Goal: Task Accomplishment & Management: Manage account settings

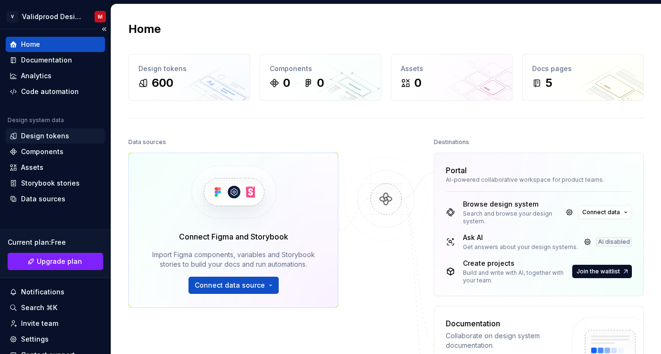
click at [56, 132] on div "Design tokens" at bounding box center [45, 136] width 48 height 10
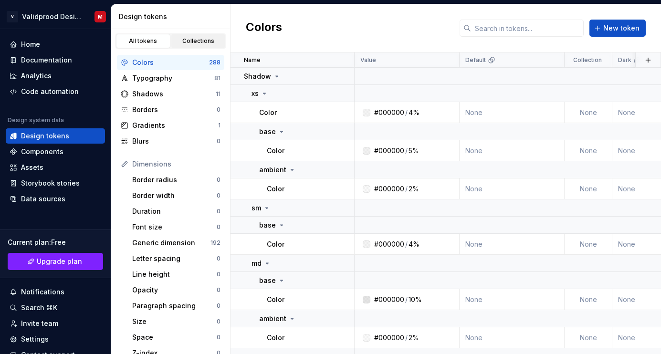
click at [204, 40] on div "Collections" at bounding box center [199, 41] width 48 height 8
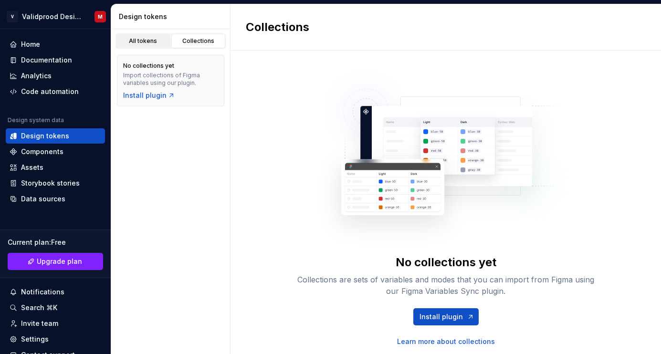
click at [149, 38] on div "All tokens" at bounding box center [143, 41] width 48 height 8
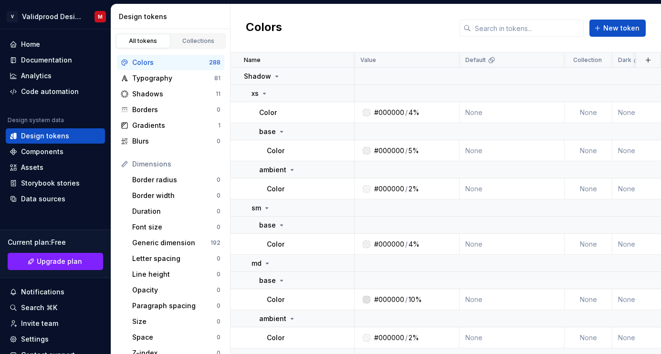
click at [145, 63] on div "Colors" at bounding box center [170, 63] width 77 height 10
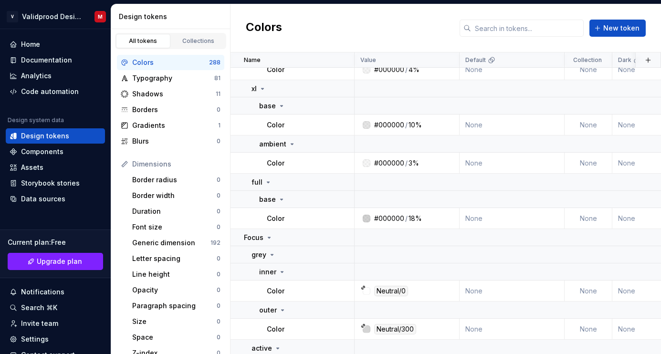
scroll to position [363, 0]
click at [156, 79] on div "Typography" at bounding box center [173, 78] width 82 height 10
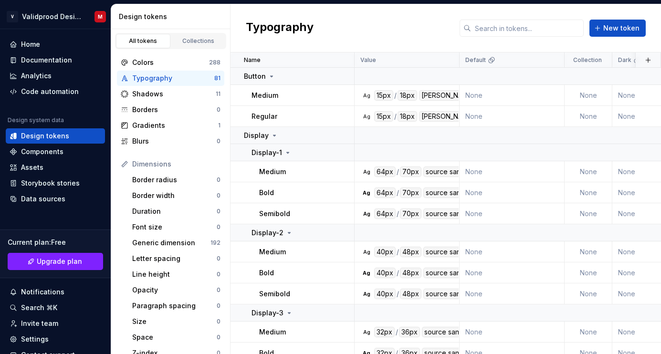
click at [217, 76] on div "81" at bounding box center [217, 78] width 6 height 8
click at [609, 26] on span "New token" at bounding box center [621, 28] width 36 height 10
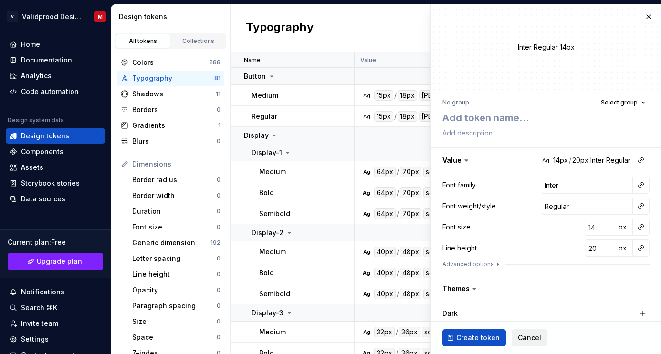
click at [518, 339] on span "Cancel" at bounding box center [529, 338] width 23 height 10
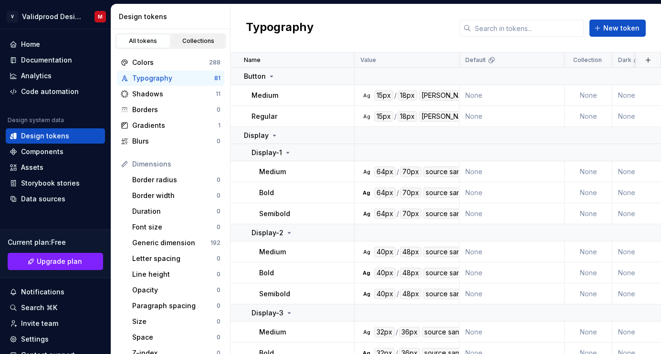
click at [195, 43] on div "Collections" at bounding box center [199, 41] width 48 height 8
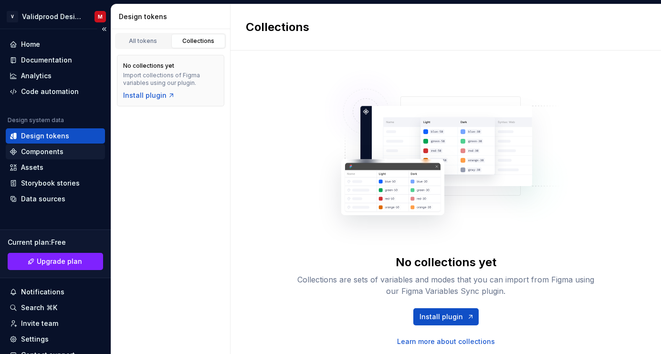
click at [29, 153] on div "Components" at bounding box center [42, 152] width 42 height 10
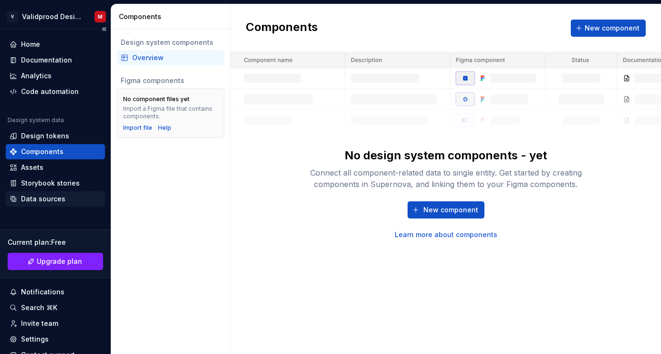
click at [46, 200] on div "Data sources" at bounding box center [43, 199] width 44 height 10
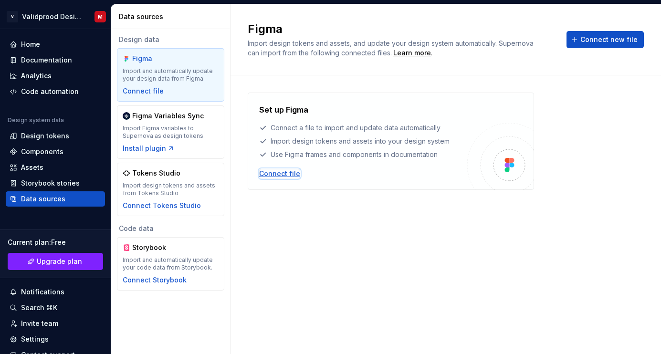
click at [289, 175] on div "Connect file" at bounding box center [279, 174] width 41 height 10
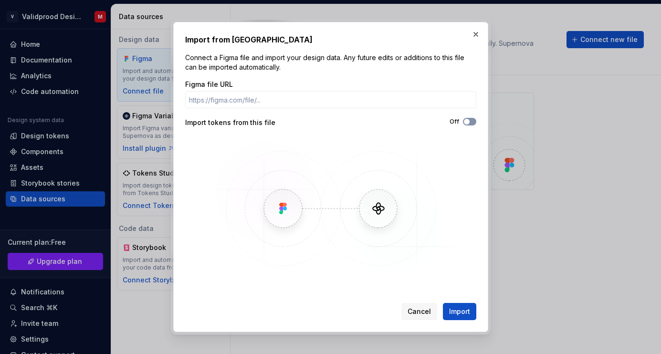
click at [474, 124] on button "Off" at bounding box center [469, 122] width 13 height 8
click at [474, 124] on button "On" at bounding box center [469, 122] width 13 height 8
click at [424, 314] on span "Cancel" at bounding box center [418, 312] width 23 height 10
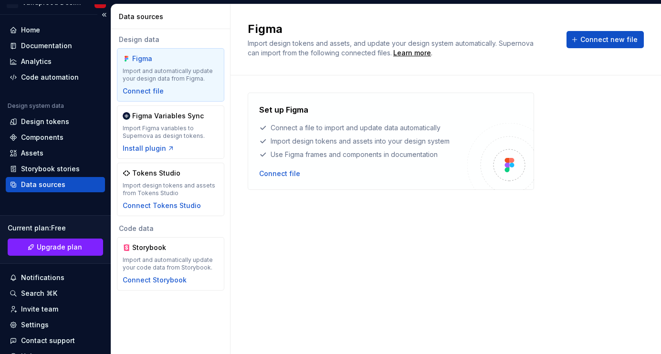
scroll to position [10, 0]
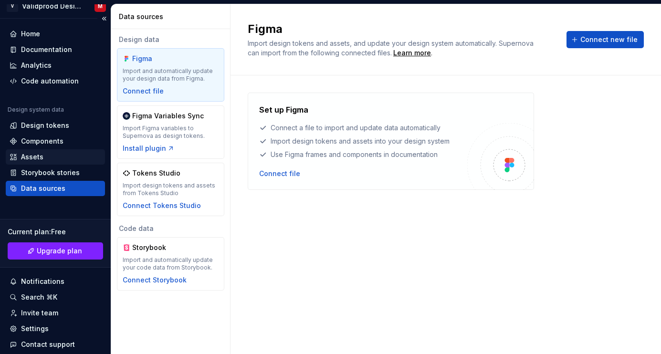
click at [40, 157] on div "Assets" at bounding box center [32, 157] width 22 height 10
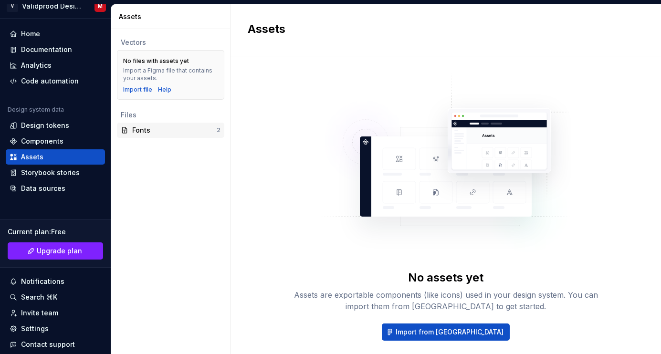
click at [176, 133] on div "Fonts" at bounding box center [174, 130] width 84 height 10
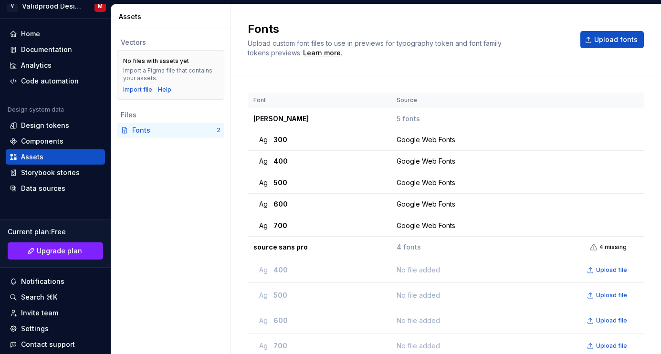
click at [152, 115] on div "Files" at bounding box center [171, 115] width 100 height 10
click at [140, 90] on div "Import file" at bounding box center [137, 90] width 29 height 8
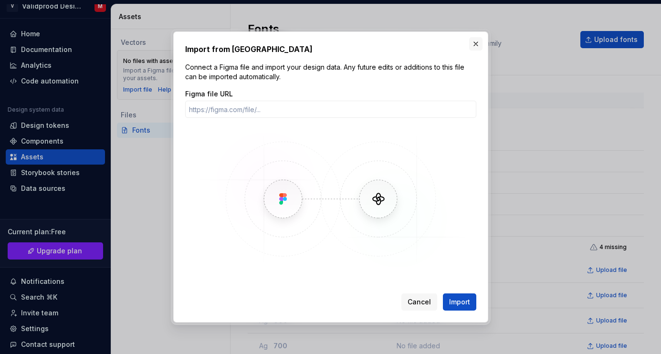
click at [474, 46] on button "button" at bounding box center [475, 43] width 13 height 13
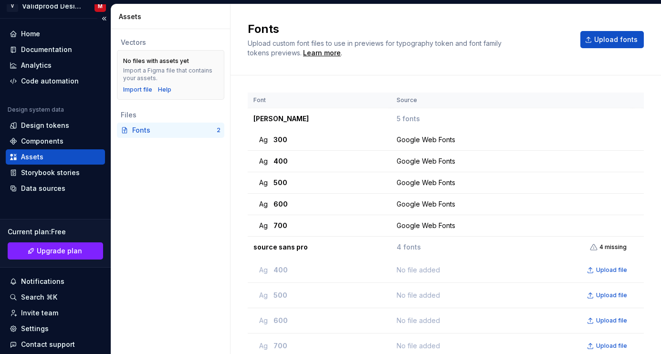
click at [36, 156] on div "Assets" at bounding box center [32, 157] width 22 height 10
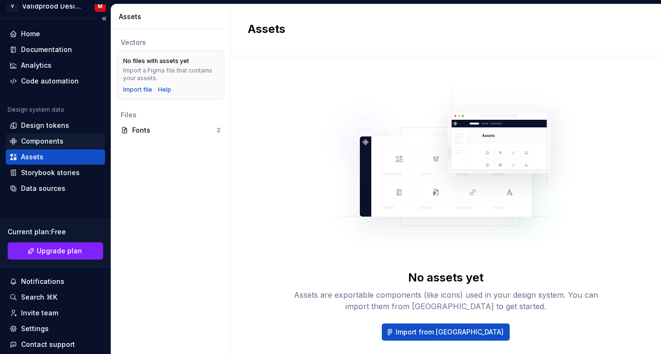
click at [39, 143] on div "Components" at bounding box center [42, 141] width 42 height 10
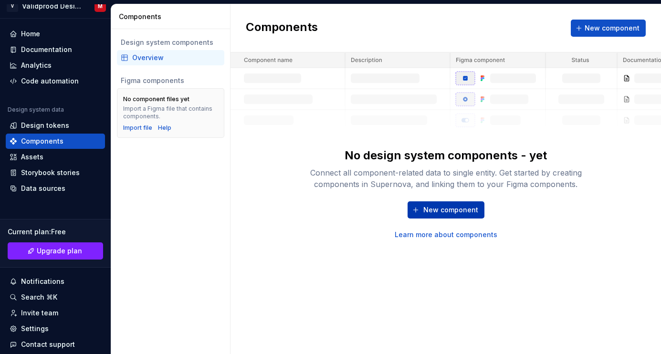
click at [443, 206] on span "New component" at bounding box center [450, 210] width 55 height 10
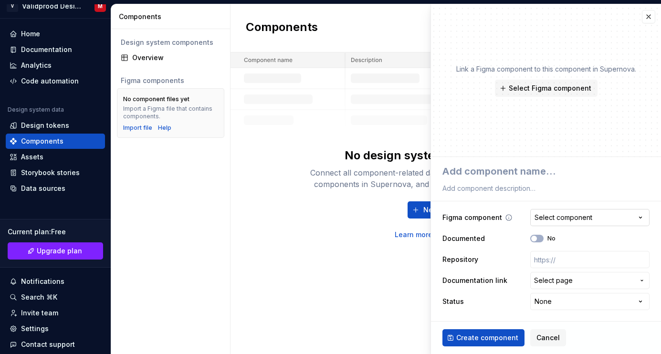
click at [540, 217] on div "Select component" at bounding box center [563, 218] width 58 height 10
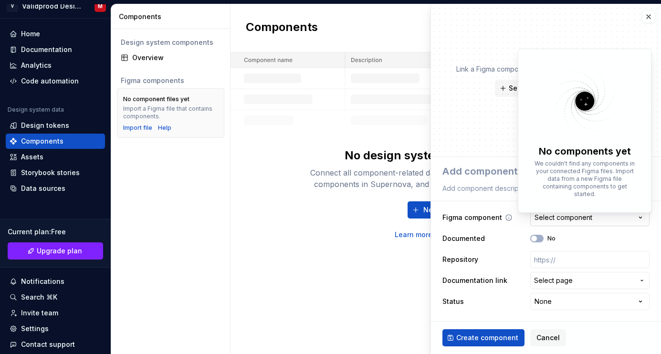
click at [540, 217] on html "**********" at bounding box center [330, 177] width 661 height 354
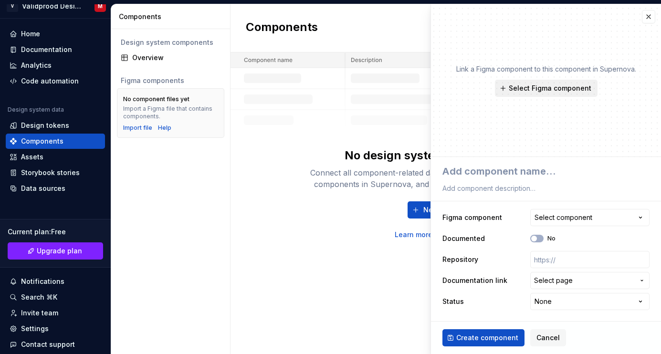
click at [566, 92] on span "Select Figma component" at bounding box center [550, 89] width 83 height 10
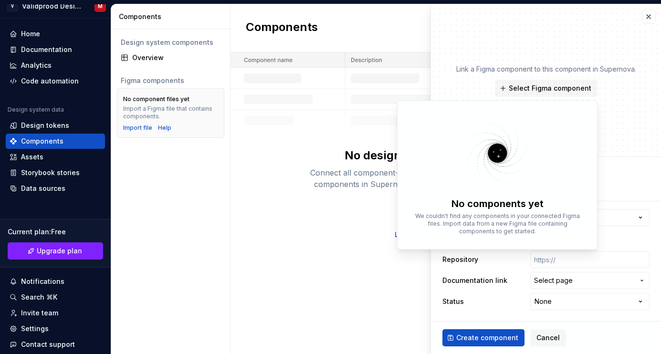
click at [283, 137] on div "No design system components - yet Connect all component-related data to single …" at bounding box center [445, 145] width 430 height 187
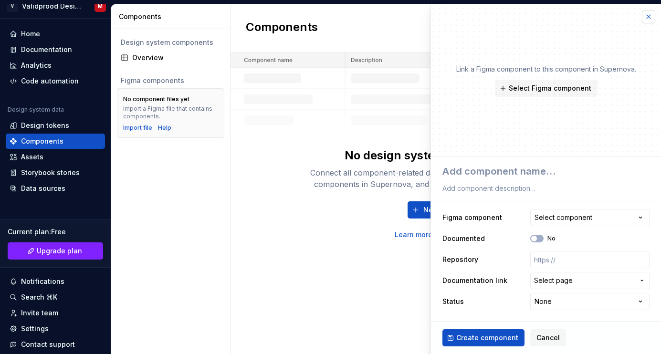
click at [649, 16] on button "button" at bounding box center [648, 16] width 13 height 13
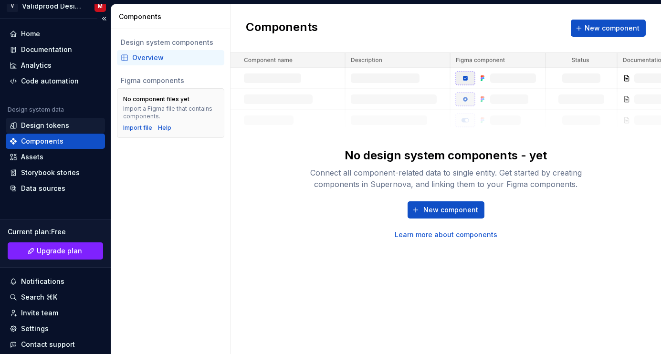
click at [59, 124] on div "Design tokens" at bounding box center [45, 126] width 48 height 10
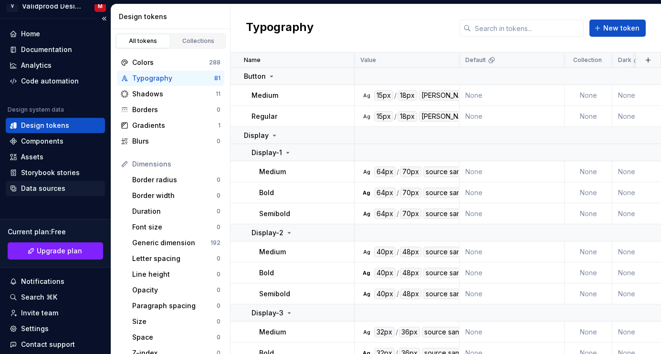
click at [37, 186] on div "Data sources" at bounding box center [43, 189] width 44 height 10
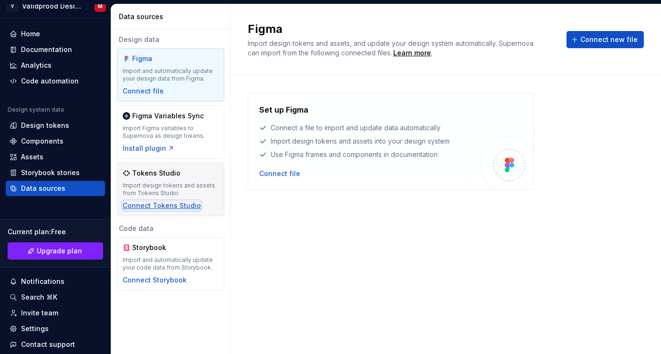
click at [155, 205] on div "Connect Tokens Studio" at bounding box center [162, 206] width 78 height 10
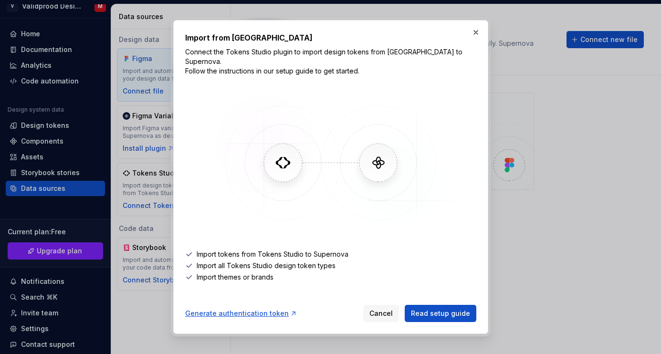
click at [384, 158] on img at bounding box center [330, 162] width 277 height 143
click at [274, 166] on img at bounding box center [330, 162] width 277 height 143
click at [440, 310] on span "Read setup guide" at bounding box center [440, 314] width 59 height 10
click at [255, 309] on div "Generate authentication token" at bounding box center [241, 314] width 112 height 10
click at [387, 261] on li "Import all Tokens Studio design token types" at bounding box center [330, 266] width 291 height 10
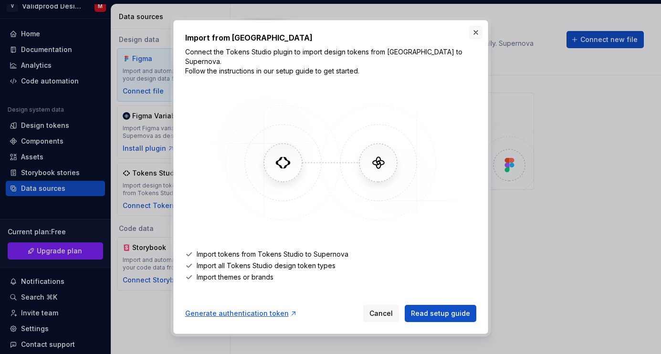
click at [477, 39] on button "button" at bounding box center [475, 32] width 13 height 13
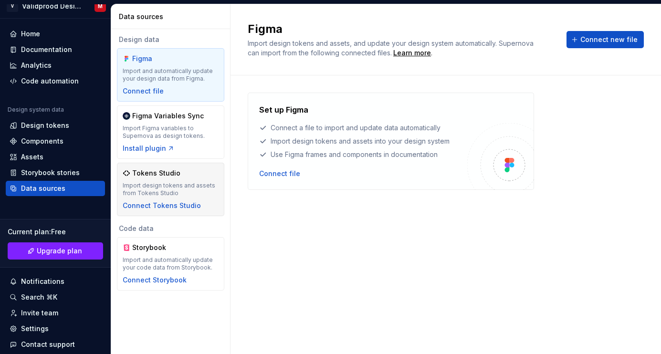
click at [188, 190] on div "Import design tokens and assets from Tokens Studio" at bounding box center [171, 189] width 96 height 15
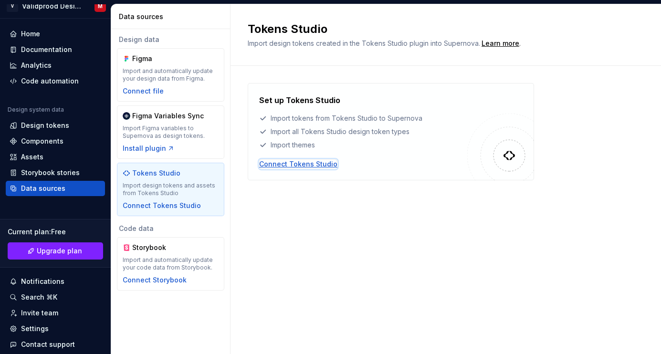
click at [274, 162] on div "Connect Tokens Studio" at bounding box center [298, 164] width 78 height 10
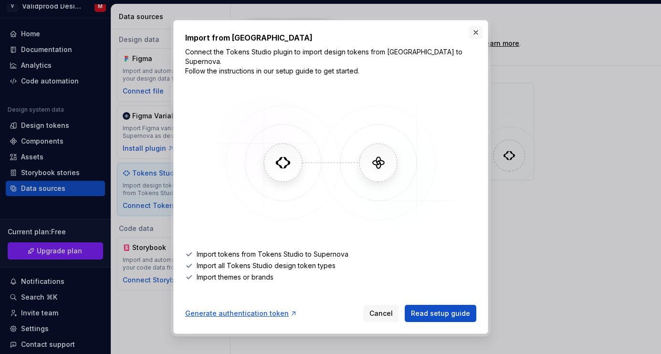
click at [475, 35] on button "button" at bounding box center [475, 32] width 13 height 13
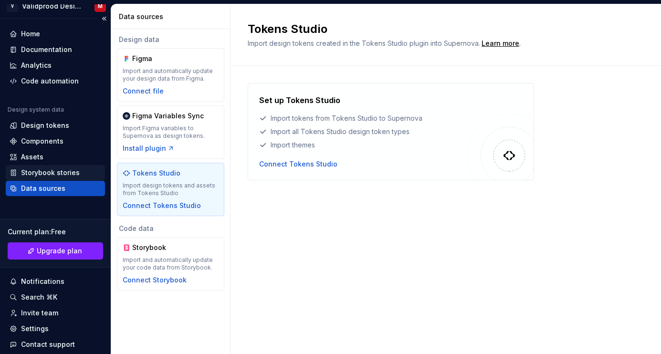
click at [77, 170] on div "Storybook stories" at bounding box center [50, 173] width 59 height 10
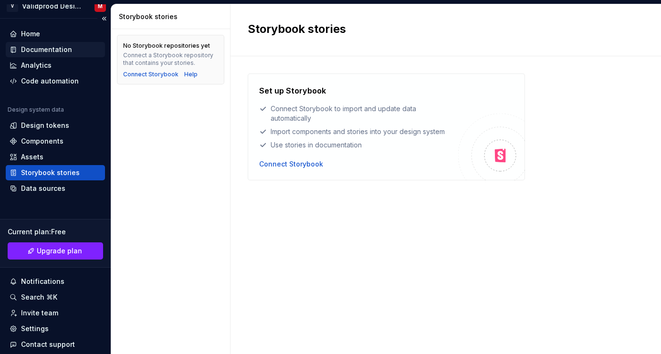
click at [36, 52] on div "Documentation" at bounding box center [46, 50] width 51 height 10
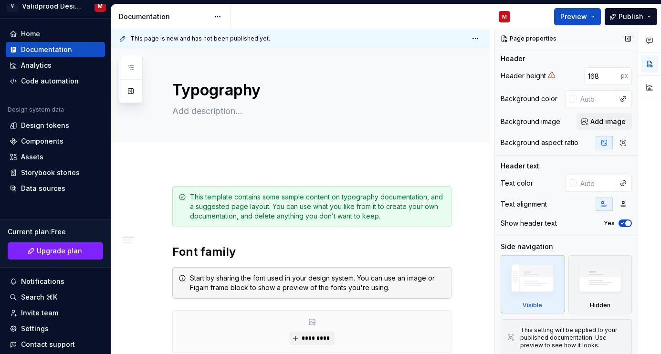
scroll to position [7, 0]
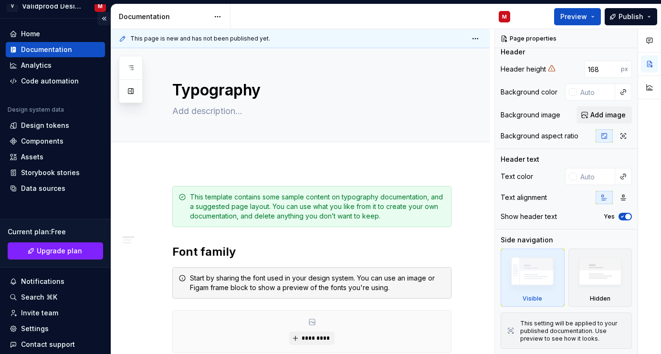
click at [104, 16] on button "Collapse sidebar" at bounding box center [103, 18] width 13 height 13
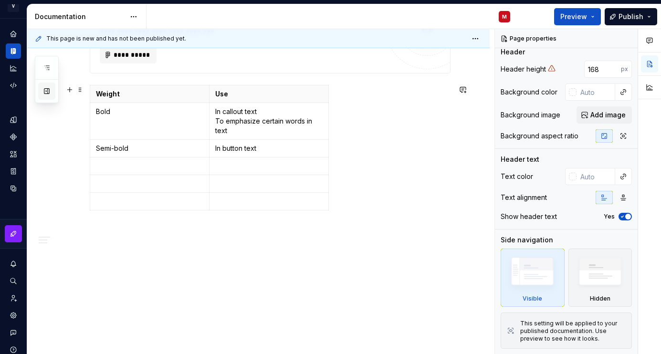
click at [48, 97] on button "button" at bounding box center [46, 91] width 17 height 17
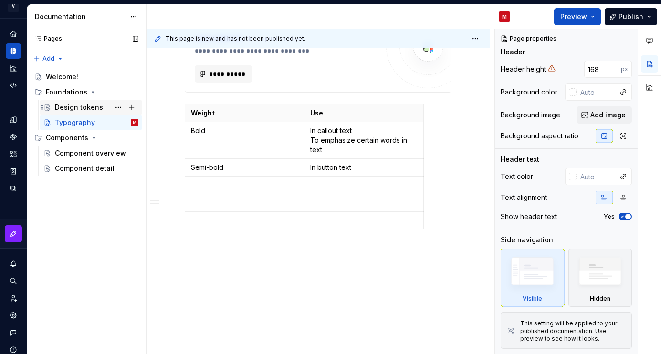
click at [67, 108] on div "Design tokens" at bounding box center [79, 108] width 48 height 10
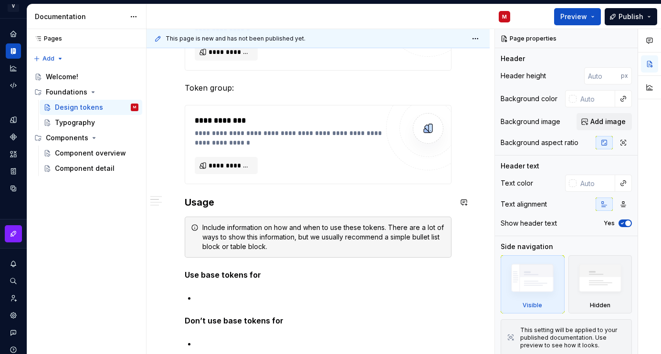
scroll to position [368, 0]
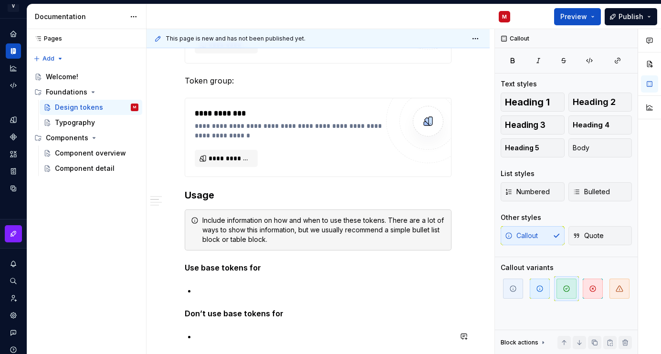
type textarea "*"
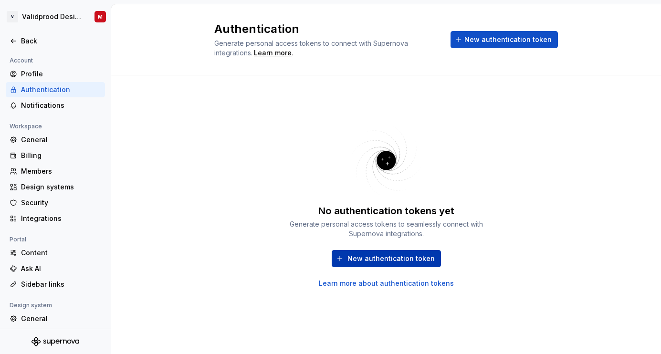
click at [407, 265] on button "New authentication token" at bounding box center [386, 258] width 109 height 17
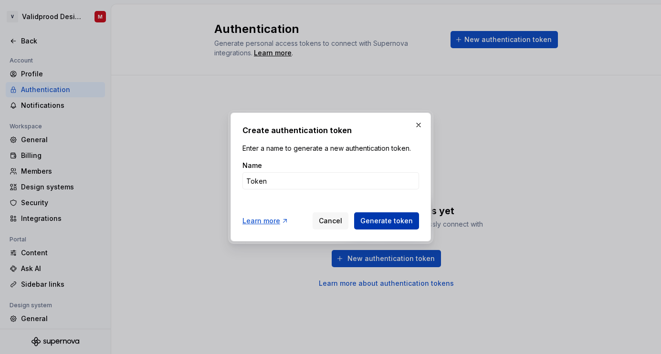
type input "Token"
click at [392, 225] on span "Generate token" at bounding box center [386, 221] width 52 height 10
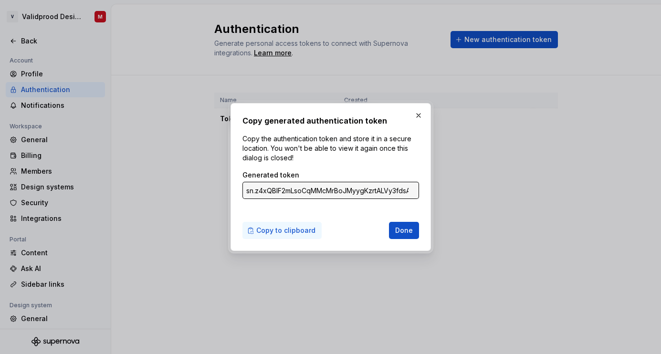
click at [292, 225] on button "Copy to clipboard" at bounding box center [281, 230] width 79 height 17
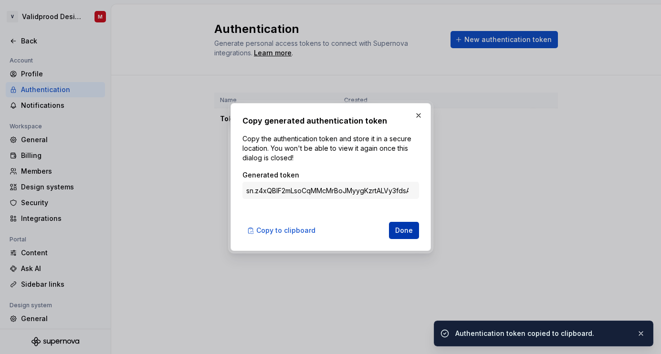
click at [405, 232] on span "Done" at bounding box center [404, 231] width 18 height 10
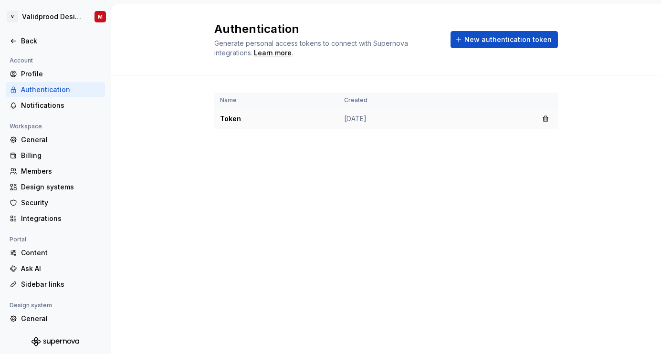
click at [349, 119] on td "Oct 09, 2025" at bounding box center [435, 118] width 195 height 21
